Goal: Information Seeking & Learning: Compare options

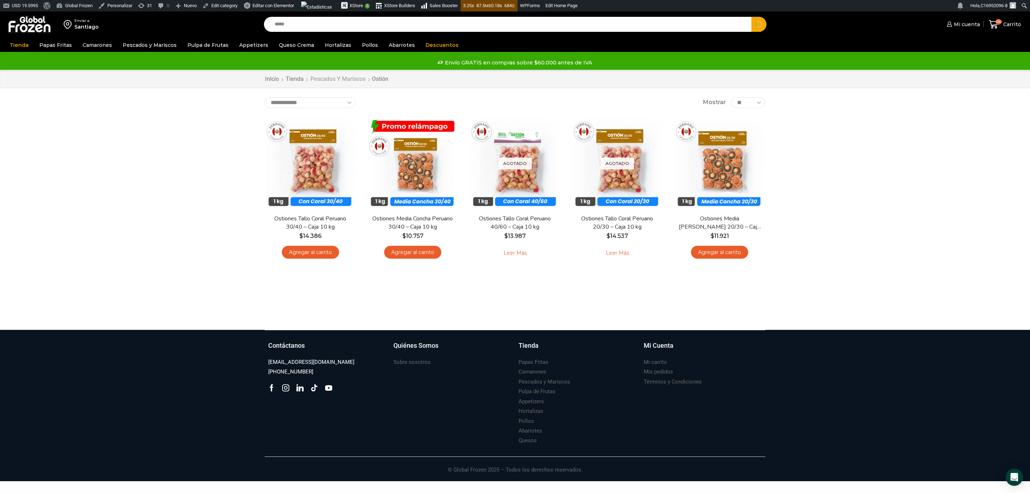
type input "*****"
click at [751, 17] on button "Search" at bounding box center [758, 24] width 15 height 15
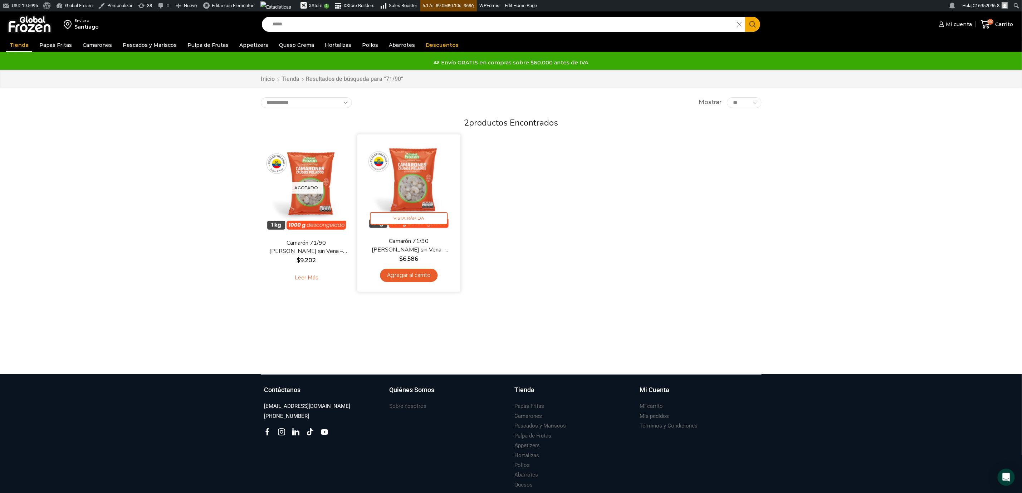
click at [417, 192] on img at bounding box center [409, 186] width 92 height 92
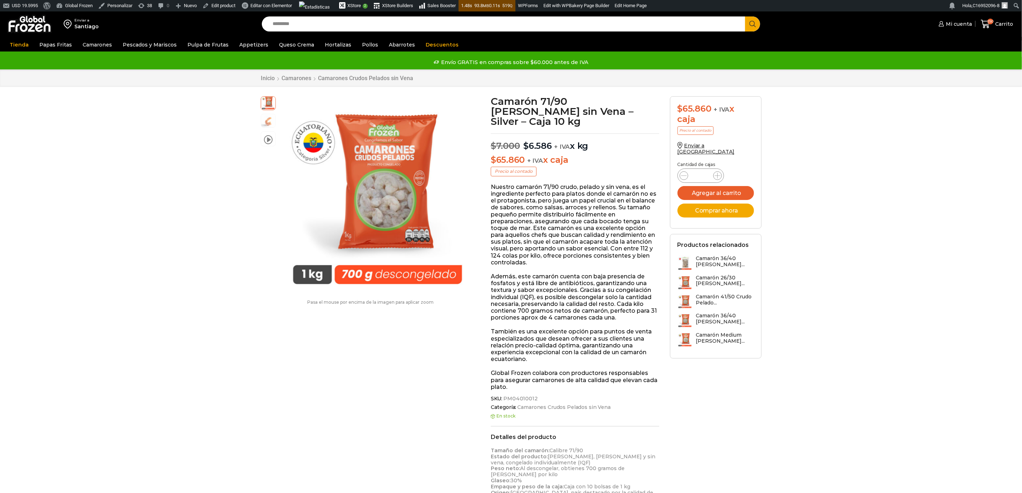
scroll to position [0, 0]
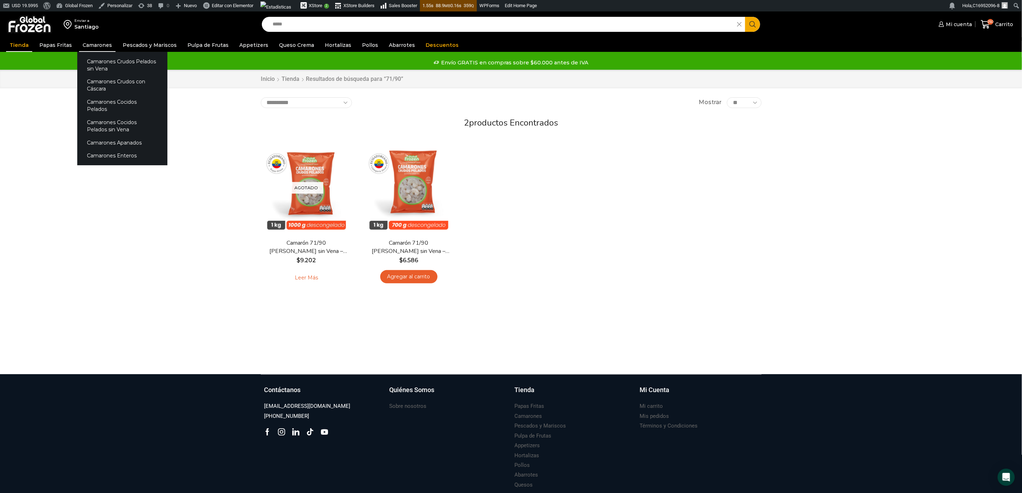
click at [85, 45] on link "Camarones" at bounding box center [97, 45] width 36 height 14
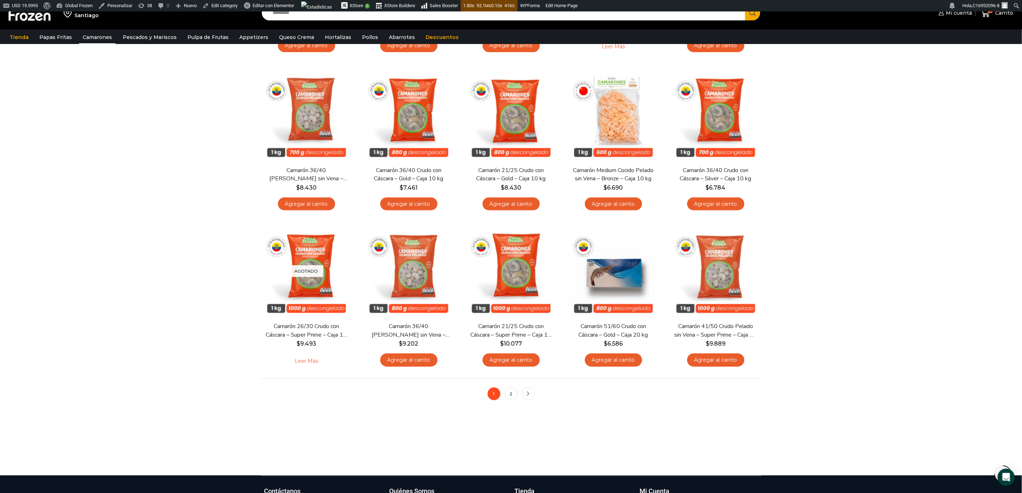
scroll to position [376, 0]
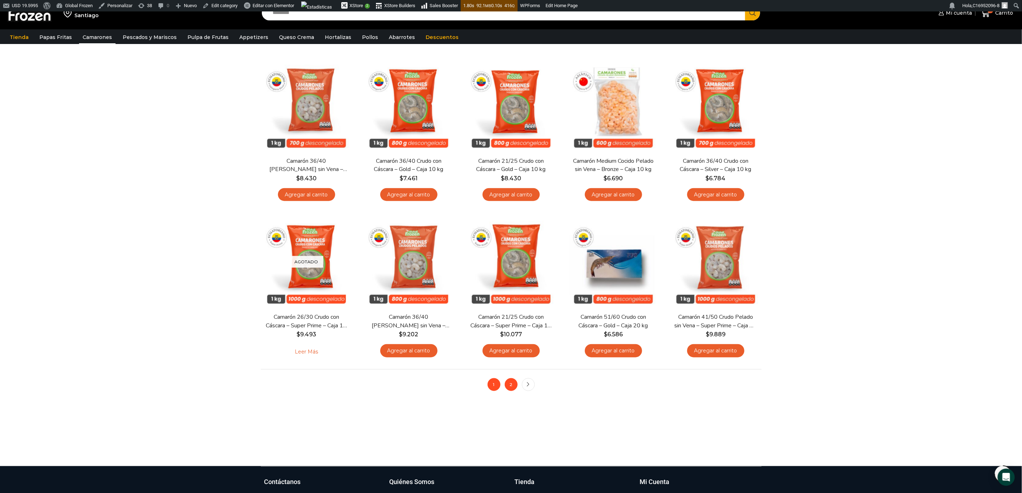
click at [511, 382] on link "2" at bounding box center [511, 384] width 13 height 13
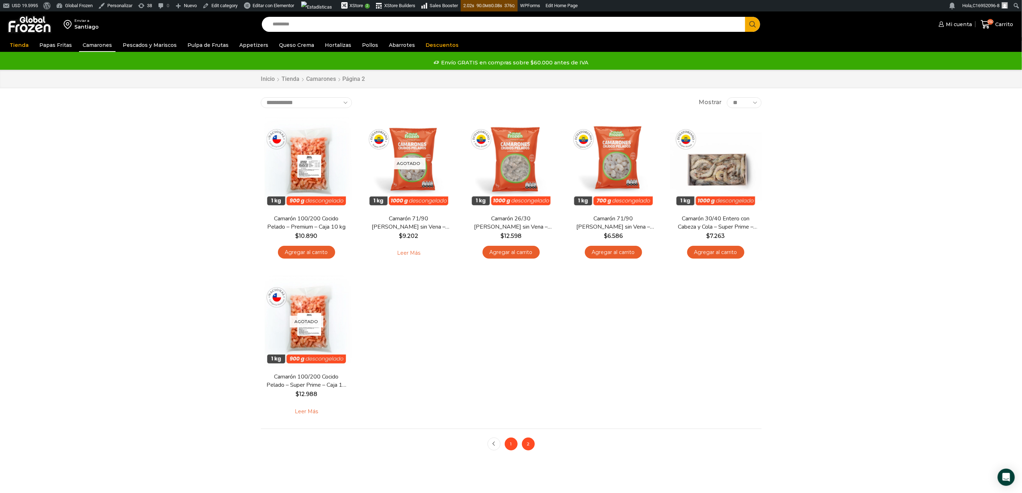
click at [509, 444] on link "1" at bounding box center [511, 443] width 13 height 13
